Goal: Information Seeking & Learning: Check status

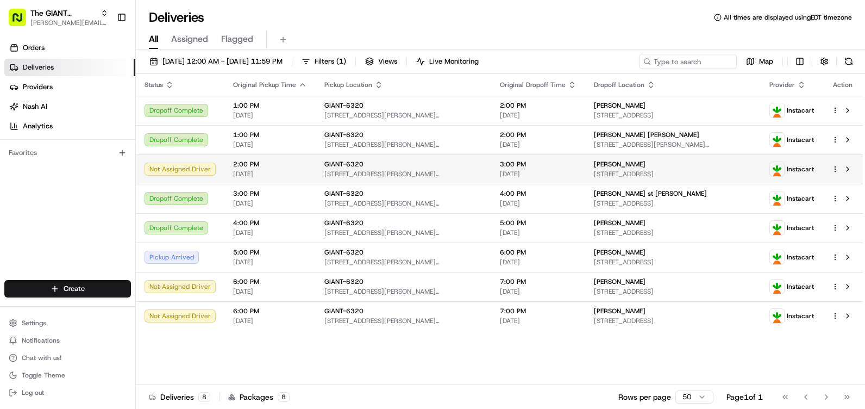
click at [282, 165] on span "2:00 PM" at bounding box center [270, 164] width 74 height 9
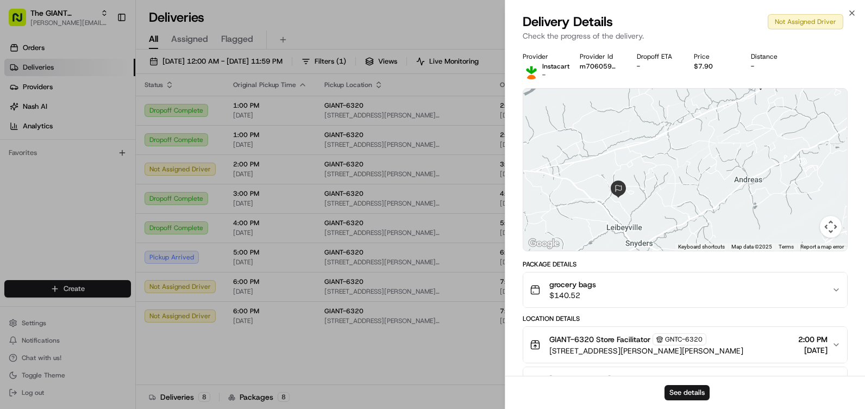
drag, startPoint x: 727, startPoint y: 178, endPoint x: 730, endPoint y: 153, distance: 25.2
click at [730, 153] on div at bounding box center [685, 170] width 324 height 162
click at [594, 288] on span "grocery bags" at bounding box center [572, 284] width 47 height 11
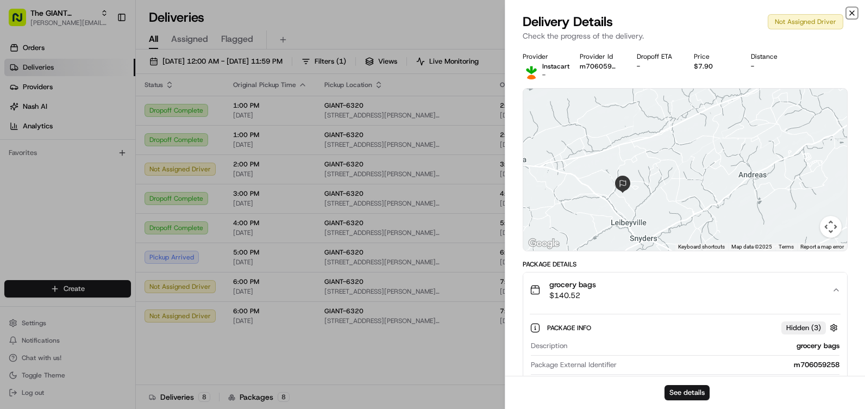
click at [853, 14] on icon "button" at bounding box center [852, 13] width 9 height 9
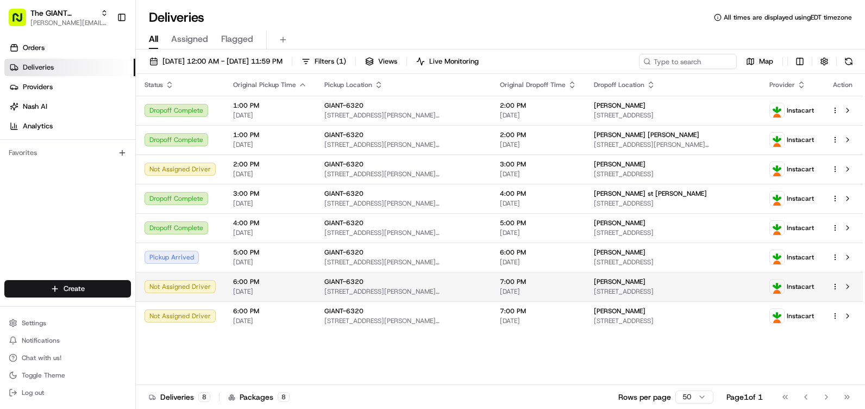
click at [382, 285] on div "GIANT-6320" at bounding box center [403, 281] width 158 height 9
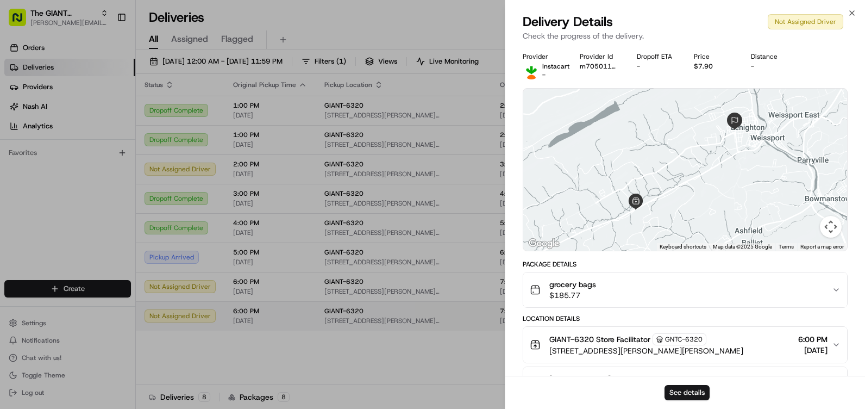
drag, startPoint x: 494, startPoint y: 282, endPoint x: 371, endPoint y: 318, distance: 128.3
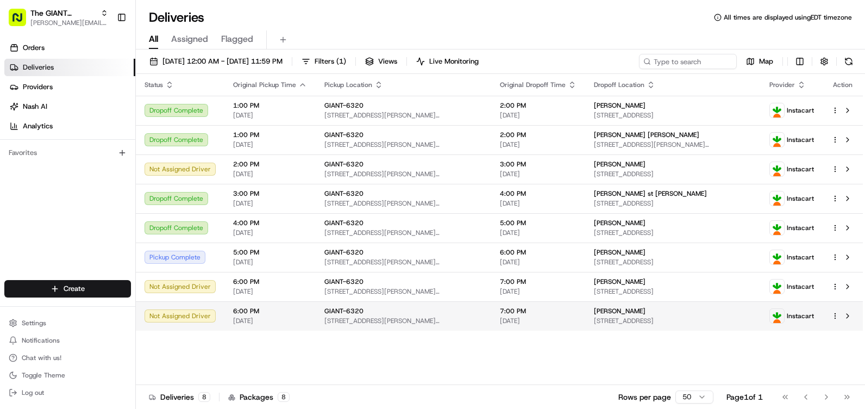
click at [373, 318] on span "[STREET_ADDRESS][PERSON_NAME][PERSON_NAME]" at bounding box center [403, 320] width 158 height 9
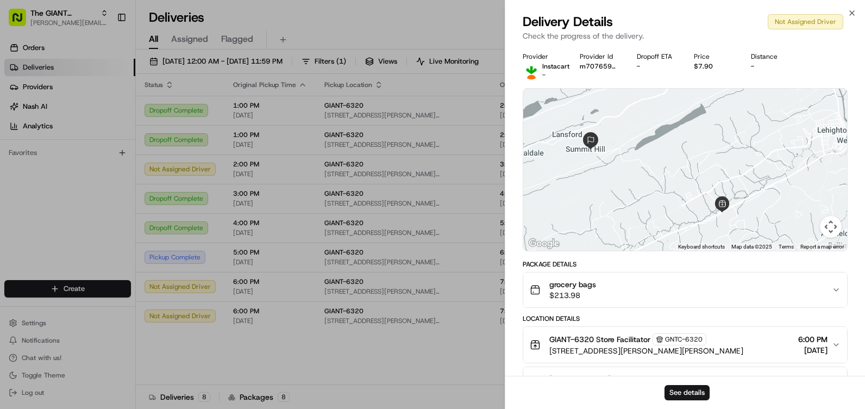
drag, startPoint x: 674, startPoint y: 176, endPoint x: 630, endPoint y: 189, distance: 45.8
click at [630, 189] on div at bounding box center [685, 170] width 324 height 162
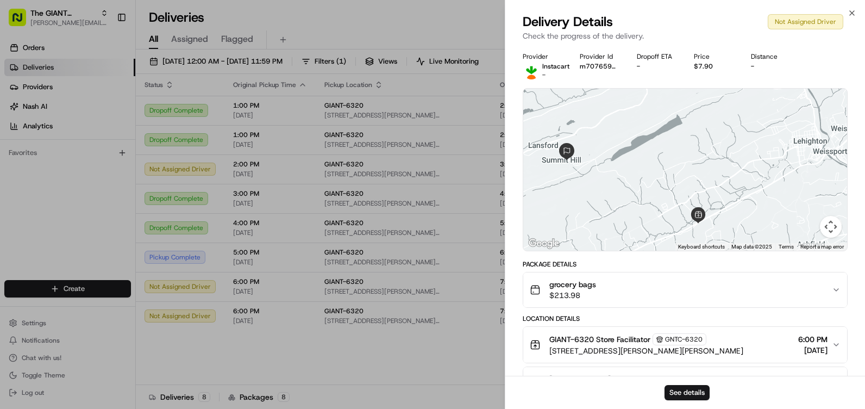
drag, startPoint x: 792, startPoint y: 122, endPoint x: 779, endPoint y: 134, distance: 17.7
click at [779, 134] on div at bounding box center [685, 170] width 324 height 162
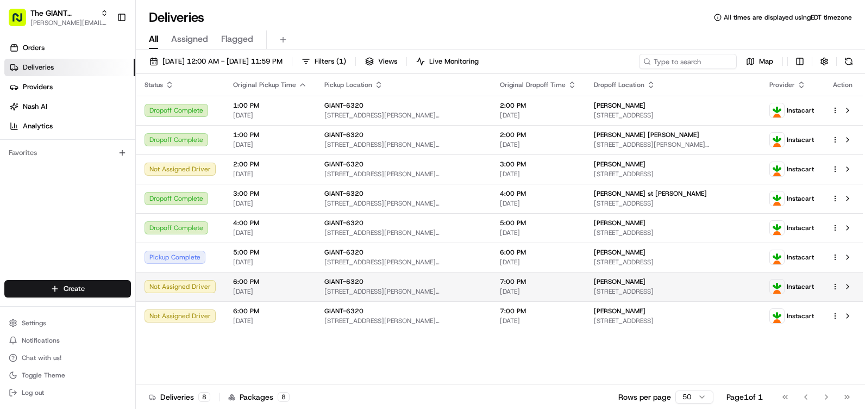
click at [432, 289] on span "[STREET_ADDRESS][PERSON_NAME][PERSON_NAME]" at bounding box center [403, 291] width 158 height 9
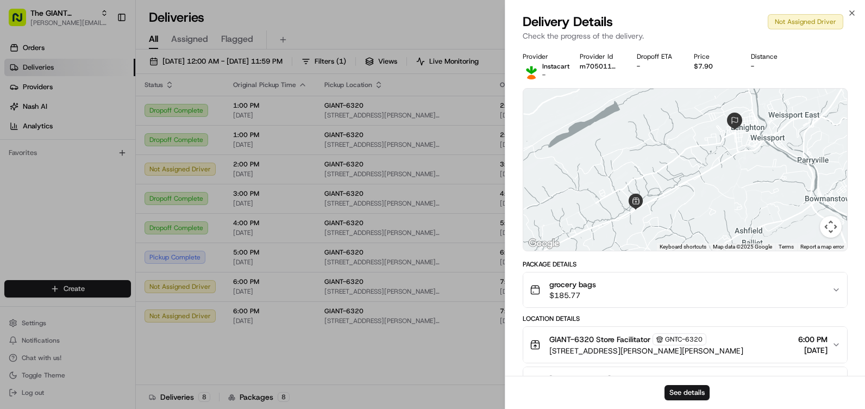
click at [663, 298] on div "grocery bags $185.77" at bounding box center [681, 290] width 302 height 22
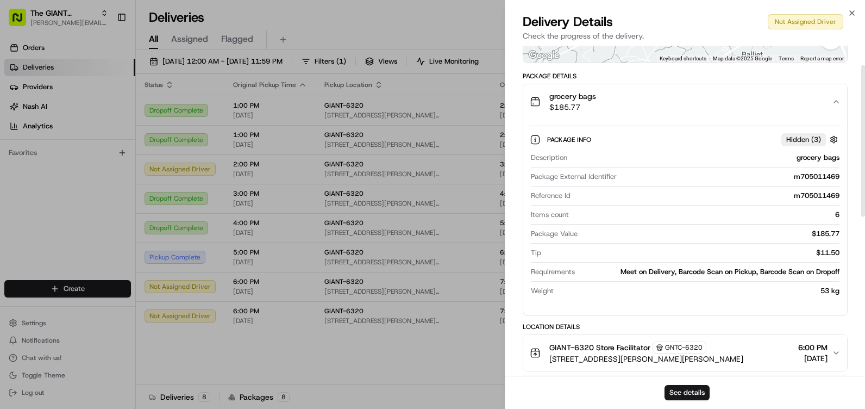
scroll to position [217, 0]
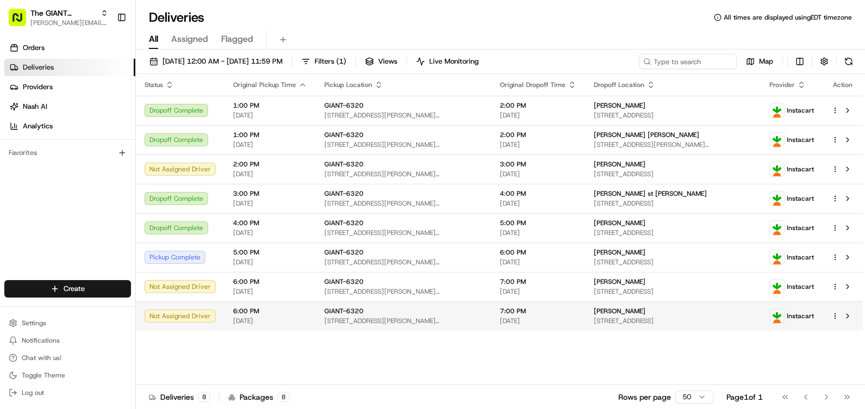
click at [411, 309] on div "GIANT-6320" at bounding box center [403, 311] width 158 height 9
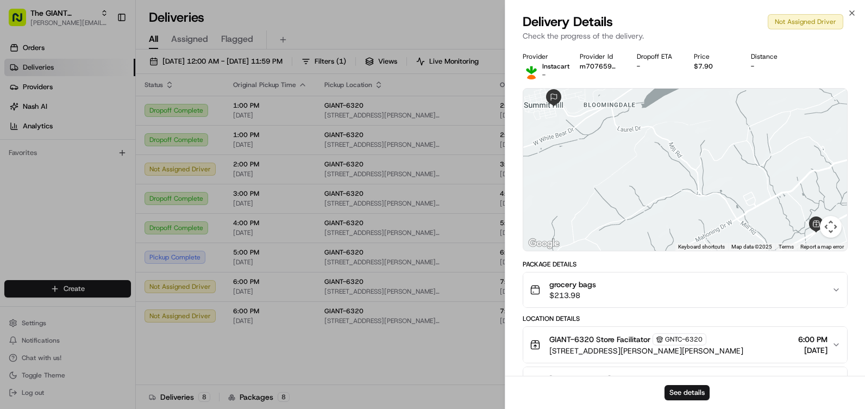
click at [704, 289] on div "grocery bags $213.98" at bounding box center [681, 290] width 302 height 22
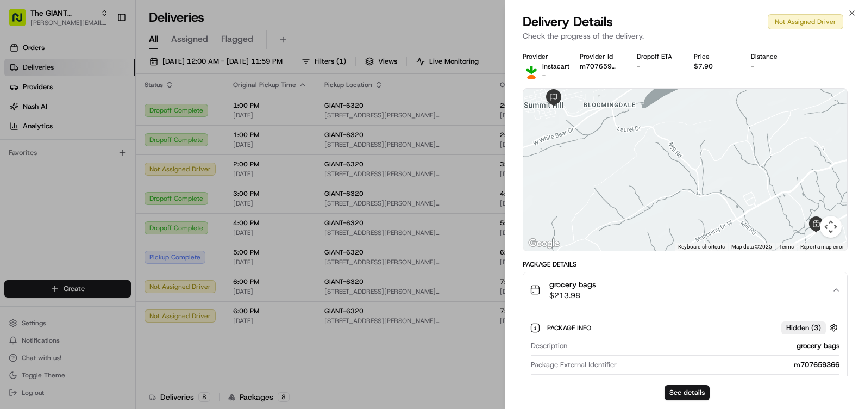
scroll to position [109, 0]
